Goal: Task Accomplishment & Management: Manage account settings

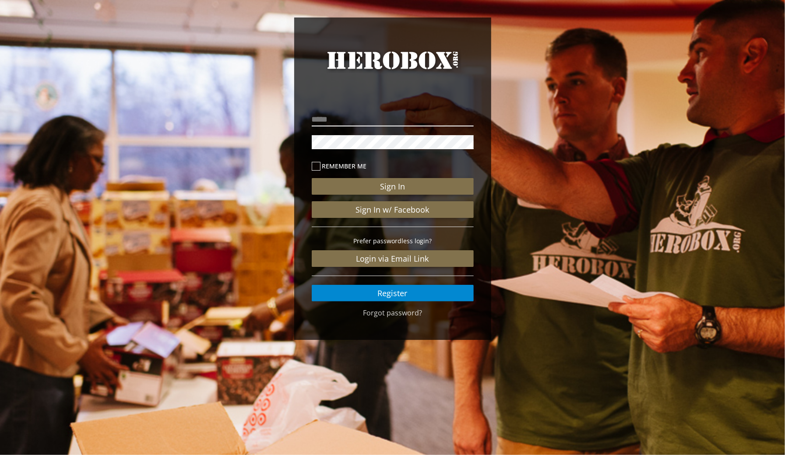
click at [408, 121] on input "email" at bounding box center [393, 119] width 162 height 14
click at [421, 122] on input "email" at bounding box center [393, 119] width 162 height 14
type input "**********"
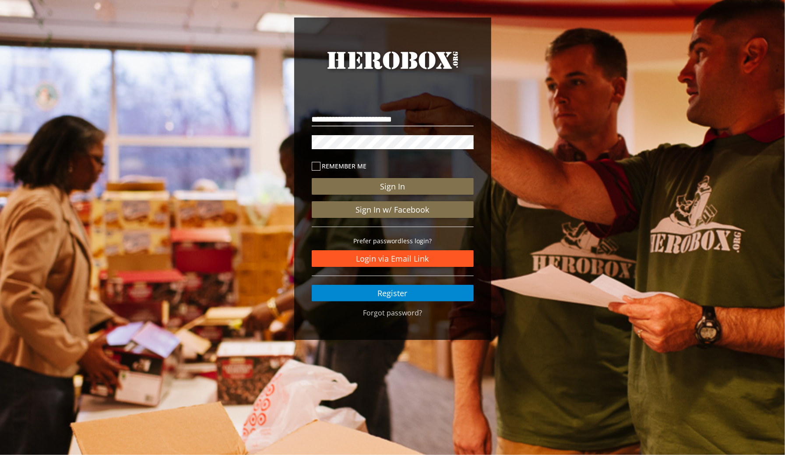
click at [439, 223] on link "Login via Email Link" at bounding box center [393, 258] width 162 height 17
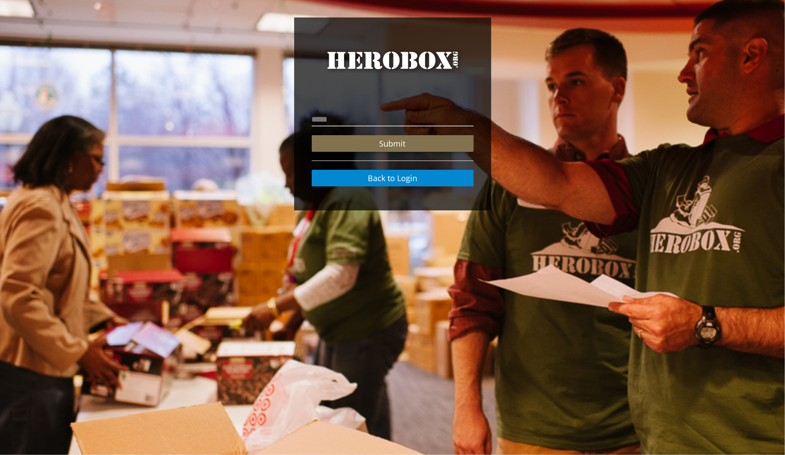
click at [437, 143] on button "Submit" at bounding box center [393, 143] width 162 height 17
click at [436, 148] on button "Submit" at bounding box center [393, 143] width 162 height 17
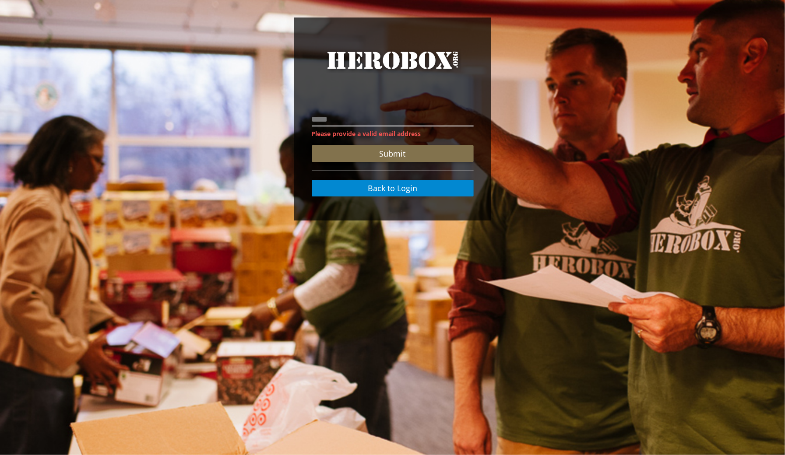
click at [411, 117] on input "email" at bounding box center [393, 119] width 162 height 14
click at [413, 117] on input "email" at bounding box center [393, 119] width 162 height 14
type input "**********"
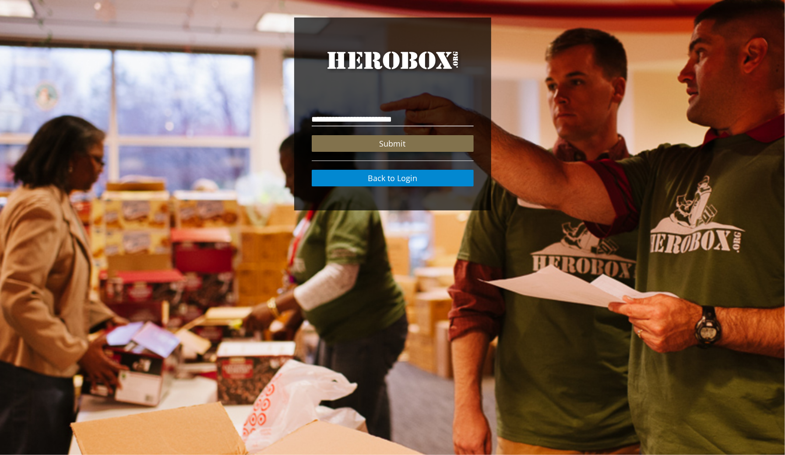
click at [416, 145] on button "Submit" at bounding box center [393, 143] width 162 height 17
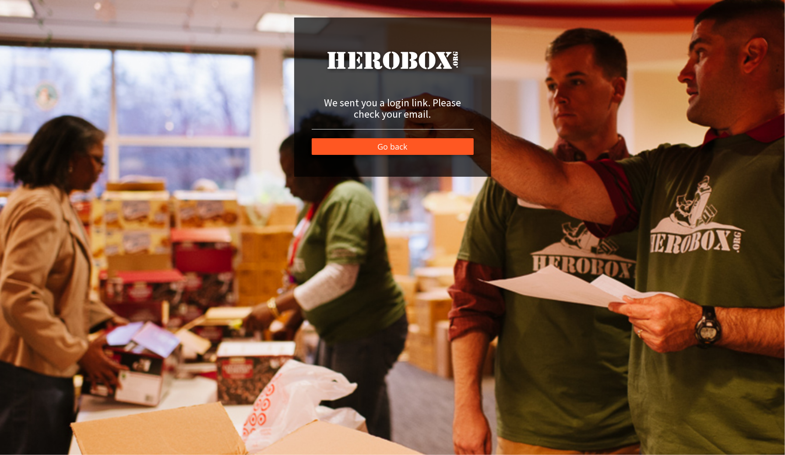
click at [443, 151] on link "Go back" at bounding box center [393, 146] width 162 height 17
